Goal: Information Seeking & Learning: Learn about a topic

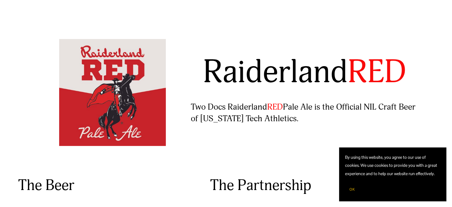
scroll to position [52, 0]
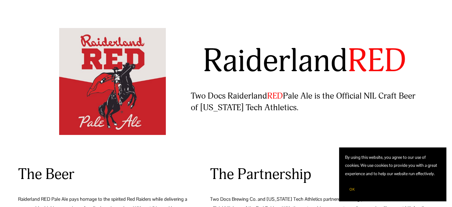
click at [351, 191] on span "OK" at bounding box center [351, 189] width 5 height 5
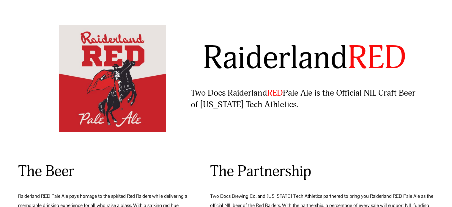
scroll to position [0, 0]
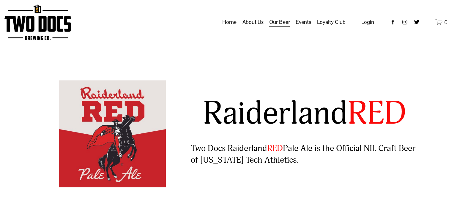
click at [251, 27] on span "About Us" at bounding box center [252, 22] width 21 height 10
click at [0, 0] on span "Our Mission" at bounding box center [0, 0] width 0 height 0
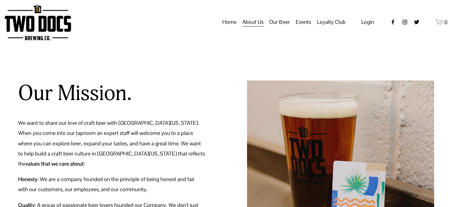
click at [0, 0] on span "Raiderland RED" at bounding box center [0, 0] width 0 height 0
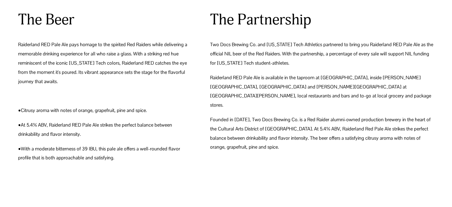
scroll to position [203, 0]
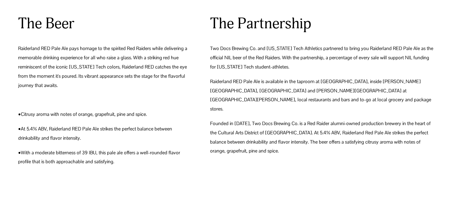
click at [313, 58] on p "Two Docs Brewing Co. and Texas Tech Athletics partnered to bring you Raiderland…" at bounding box center [322, 57] width 224 height 27
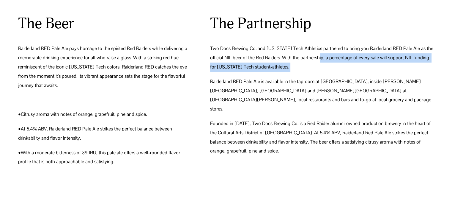
drag, startPoint x: 313, startPoint y: 58, endPoint x: 423, endPoint y: 62, distance: 110.0
click at [423, 62] on p "Two Docs Brewing Co. and Texas Tech Athletics partnered to bring you Raiderland…" at bounding box center [322, 57] width 224 height 27
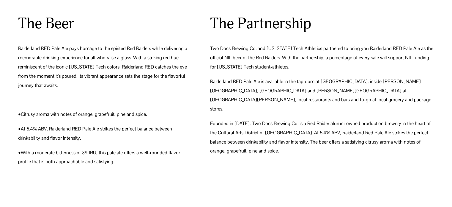
click at [363, 74] on div "The Partnership Two Docs Brewing Co. and Texas Tech Athletics partnered to brin…" at bounding box center [322, 84] width 224 height 141
drag, startPoint x: 261, startPoint y: 90, endPoint x: 326, endPoint y: 94, distance: 65.5
click at [326, 94] on p "Raiderland RED Pale Ale is available in the taproom at Two Docs, inside Jones A…" at bounding box center [322, 95] width 224 height 37
copy p "Dan Law Field at Rip Griffin Park"
